Goal: Task Accomplishment & Management: Use online tool/utility

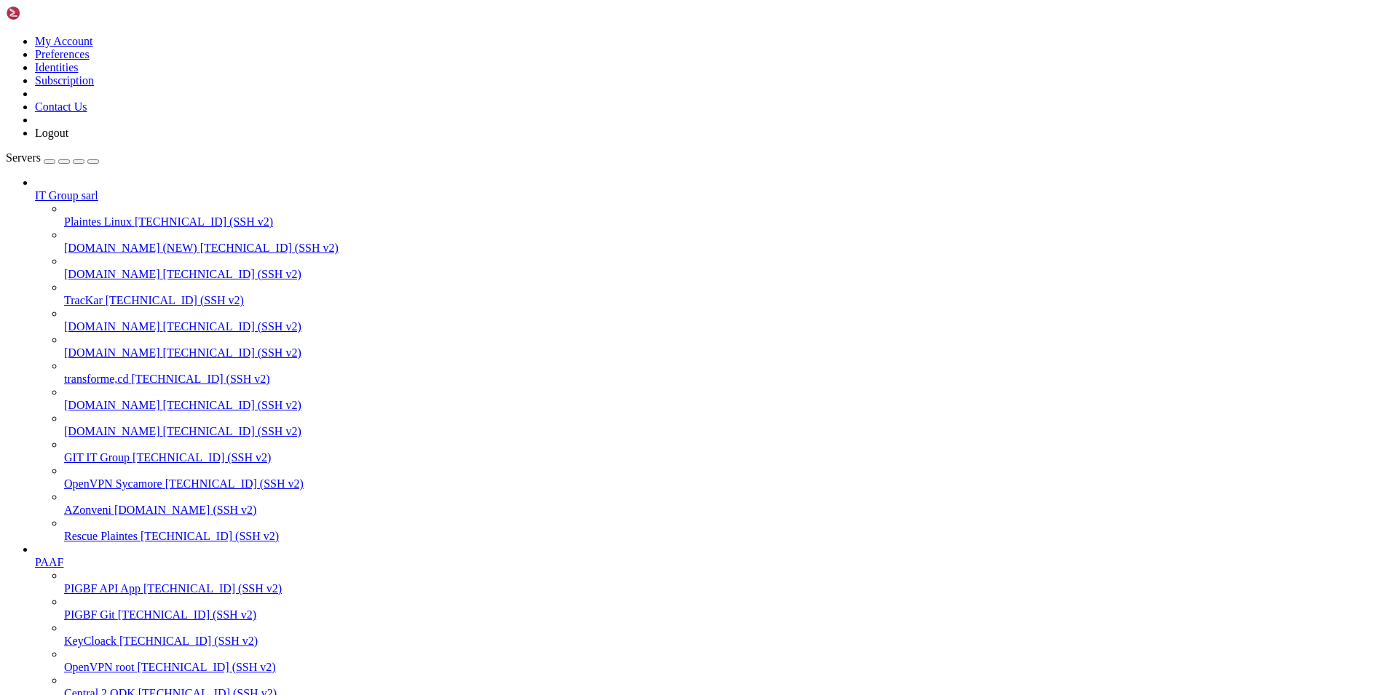
click at [115, 432] on span "[DOMAIN_NAME]" at bounding box center [112, 431] width 96 height 12
click at [163, 436] on span "[TECHNICAL_ID] (SSH v2)" at bounding box center [232, 431] width 138 height 12
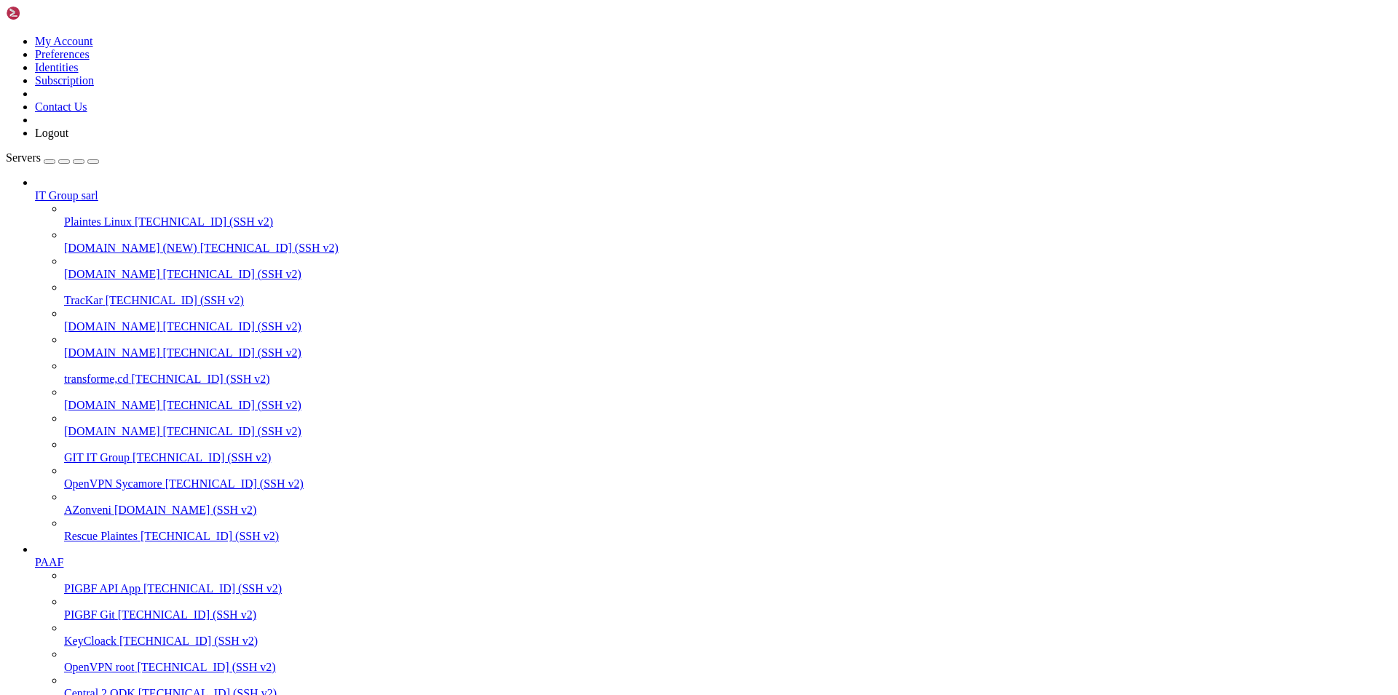
drag, startPoint x: 493, startPoint y: 1973, endPoint x: 14, endPoint y: 1837, distance: 498.1
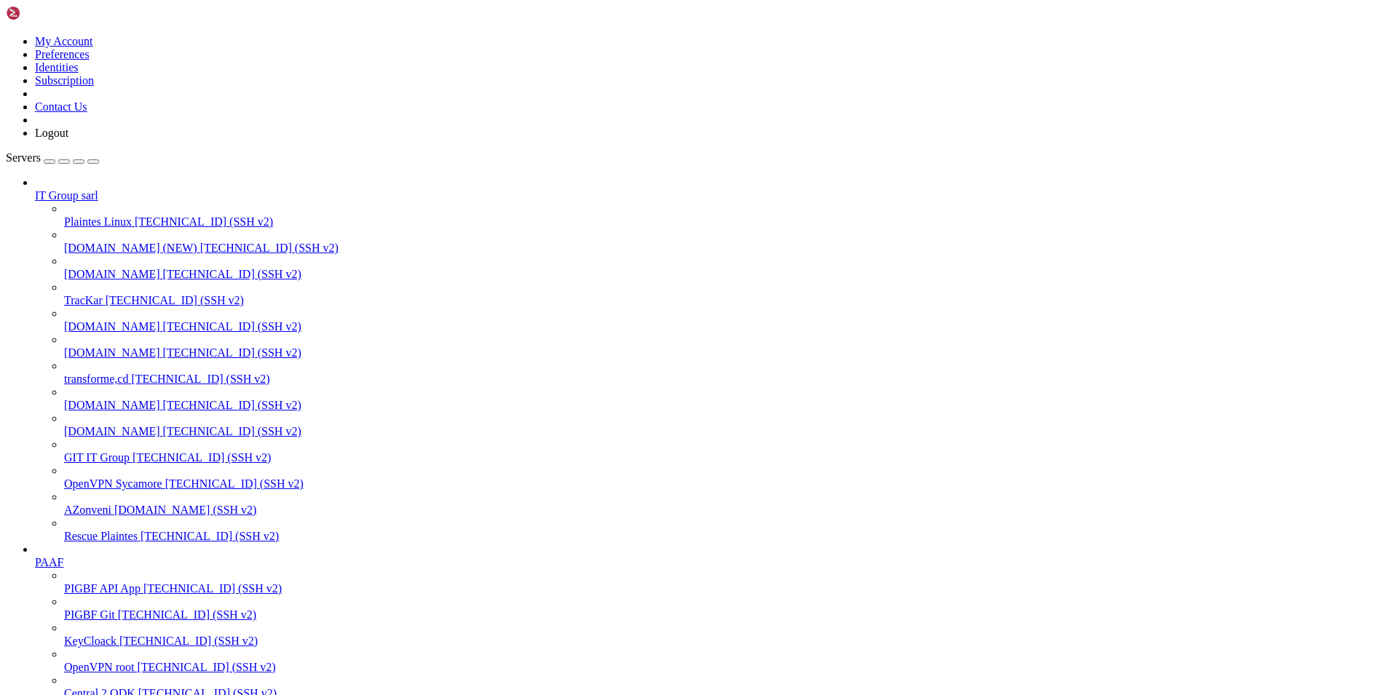
drag, startPoint x: 490, startPoint y: 1959, endPoint x: 13, endPoint y: 1825, distance: 495.4
